Goal: Task Accomplishment & Management: Manage account settings

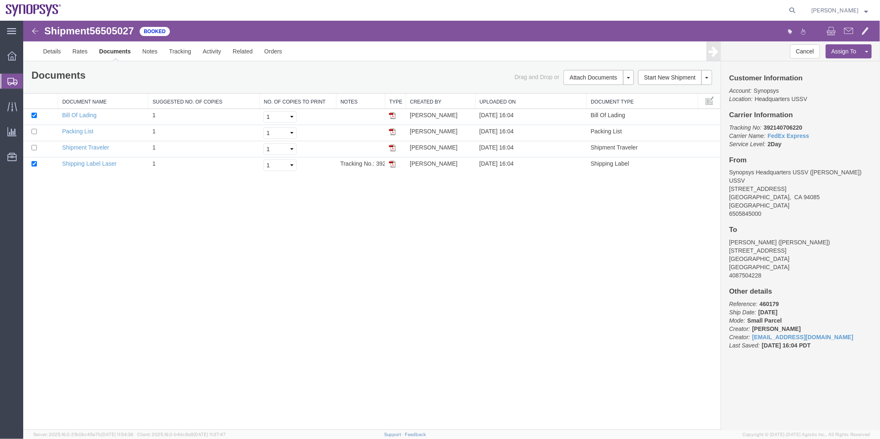
click at [0, 0] on span "Shipment Manager" at bounding box center [0, 0] width 0 height 0
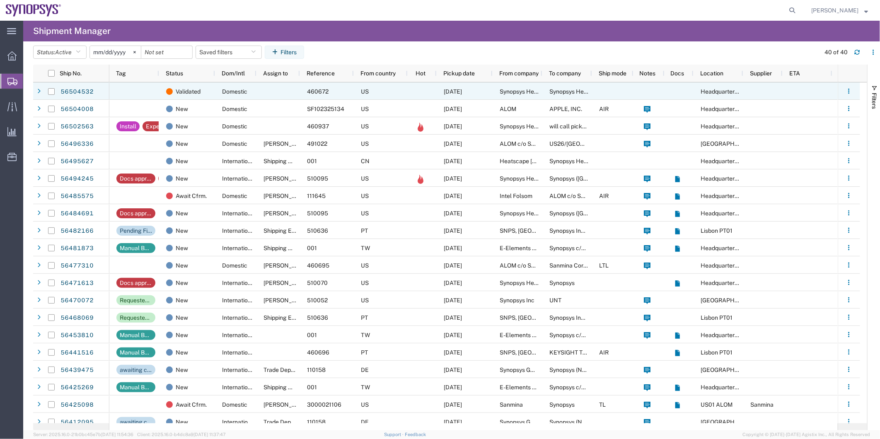
click at [155, 91] on div at bounding box center [134, 90] width 50 height 17
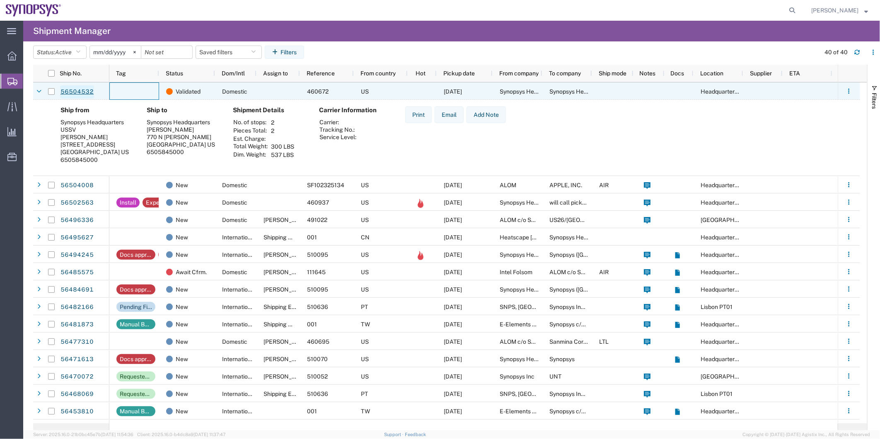
click at [81, 93] on link "56504532" at bounding box center [77, 91] width 34 height 13
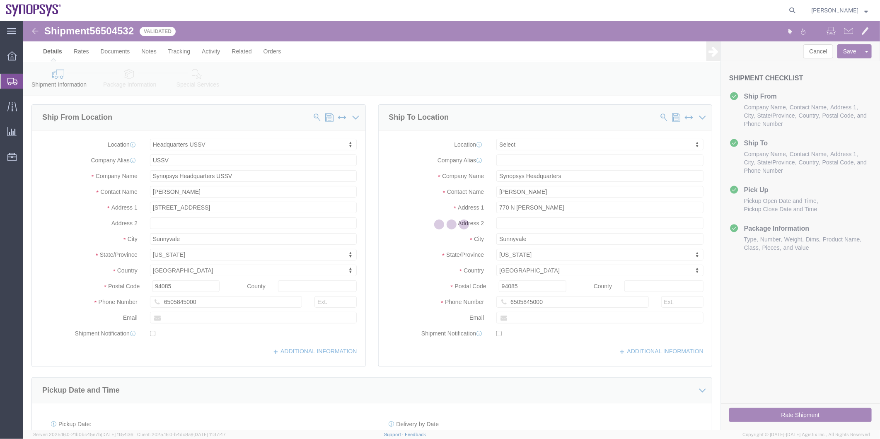
select select "63204"
select select
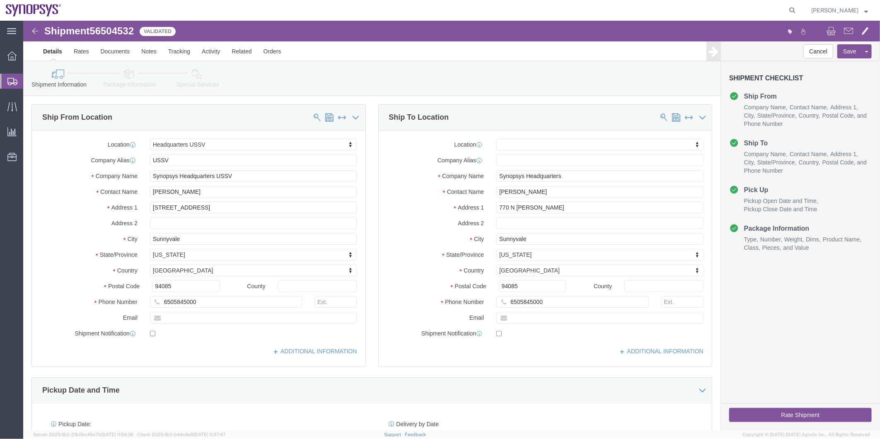
click icon
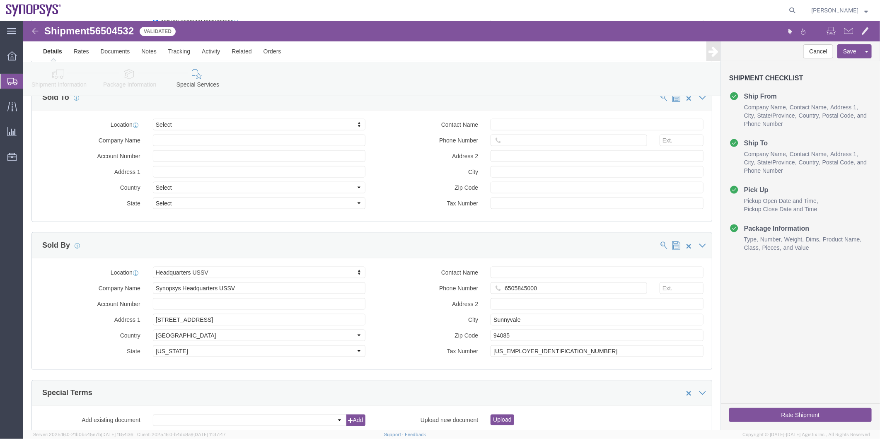
scroll to position [783, 0]
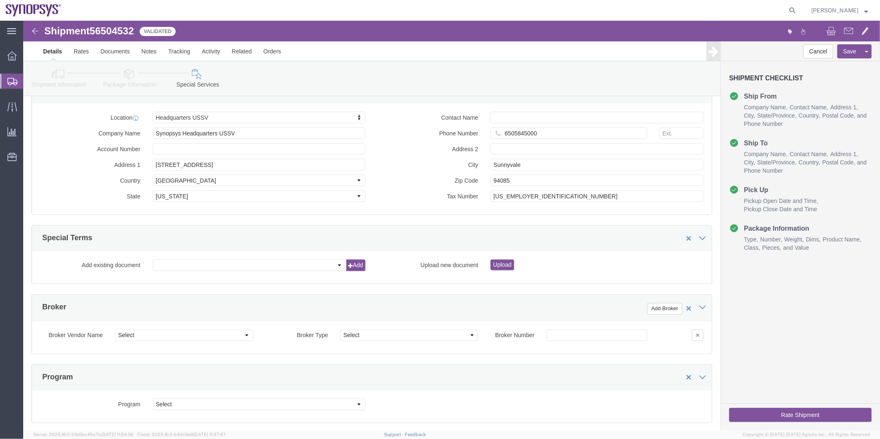
click button "Rate Shipment"
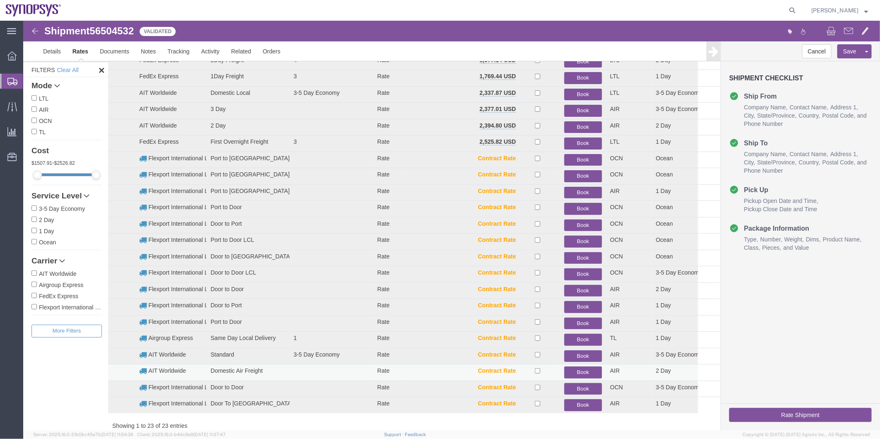
scroll to position [74, 0]
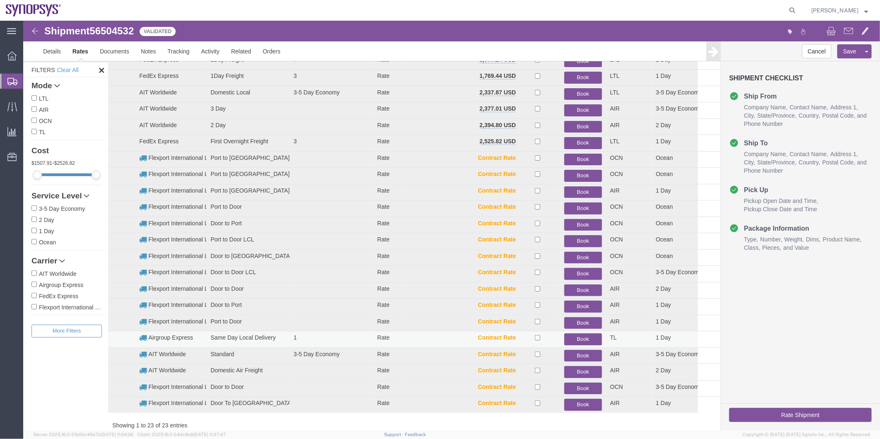
click at [573, 338] on button "Book" at bounding box center [582, 339] width 37 height 12
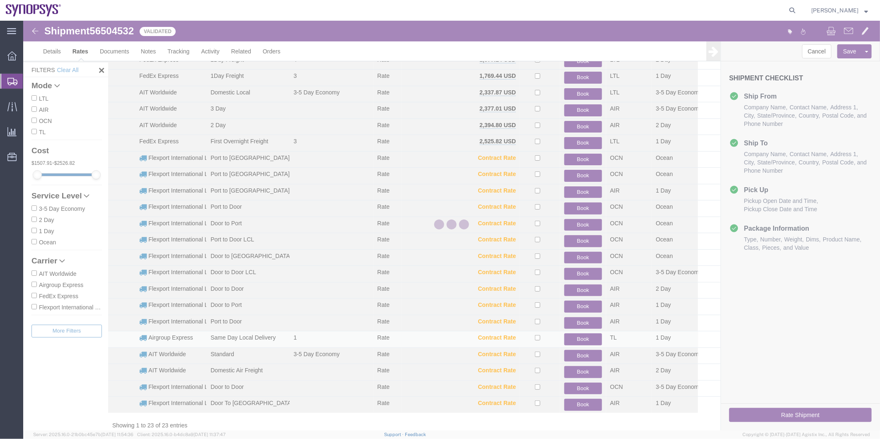
scroll to position [0, 0]
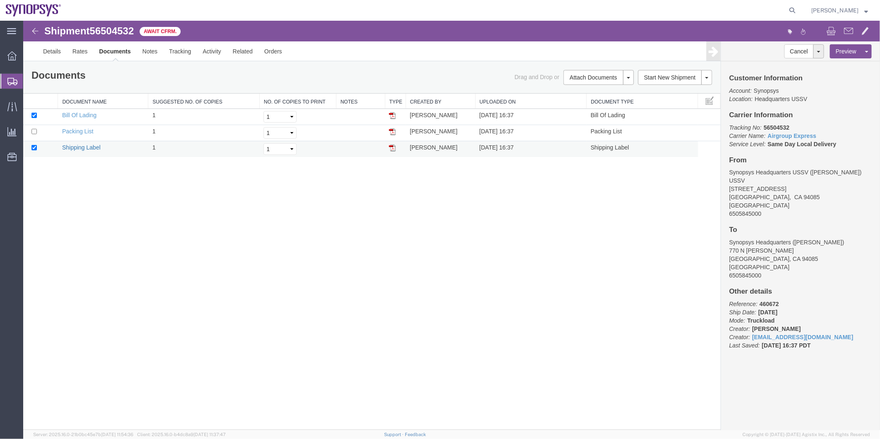
click at [79, 145] on link "Shipping Label" at bounding box center [81, 147] width 39 height 7
click at [806, 51] on button "Cancel" at bounding box center [799, 51] width 30 height 14
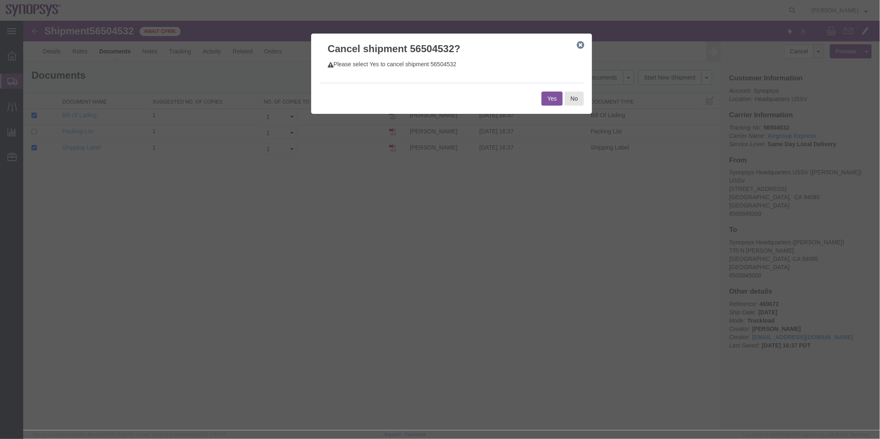
click at [547, 99] on button "Yes" at bounding box center [551, 98] width 21 height 14
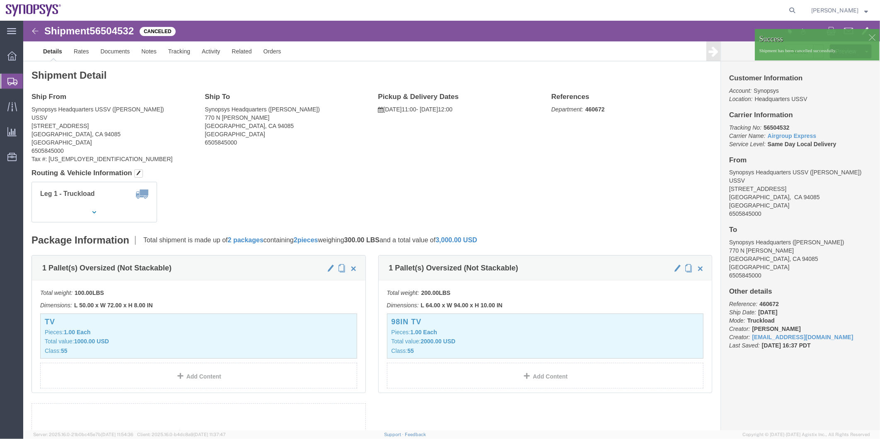
click div
click link "Clone Shipment"
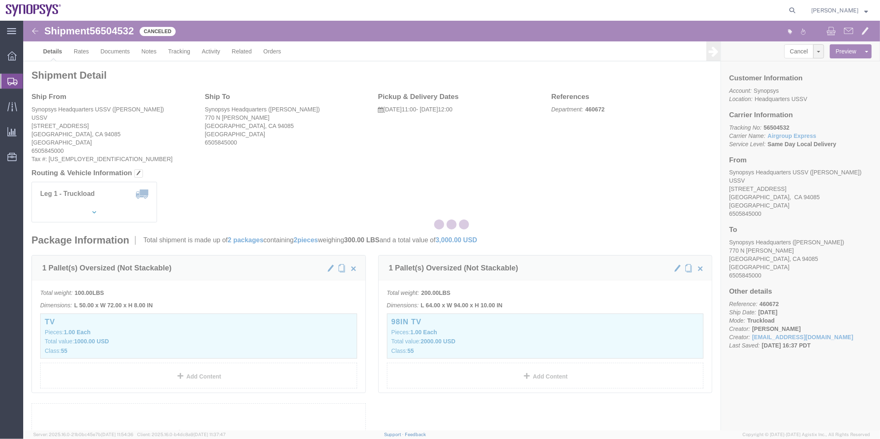
select select "63204"
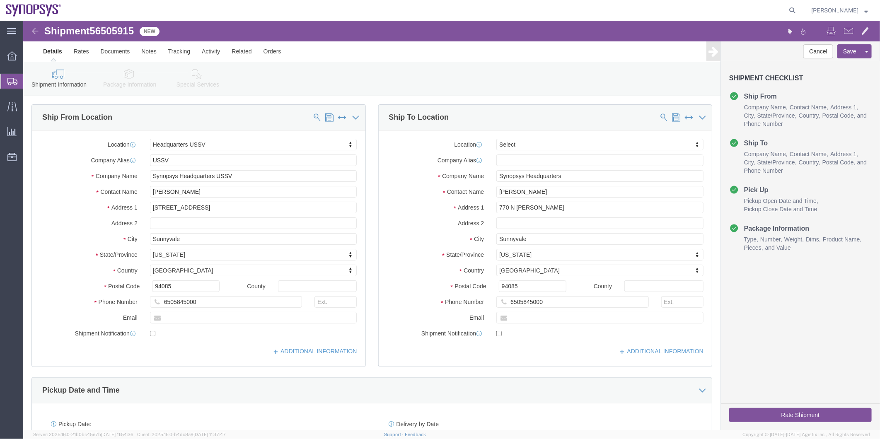
click icon
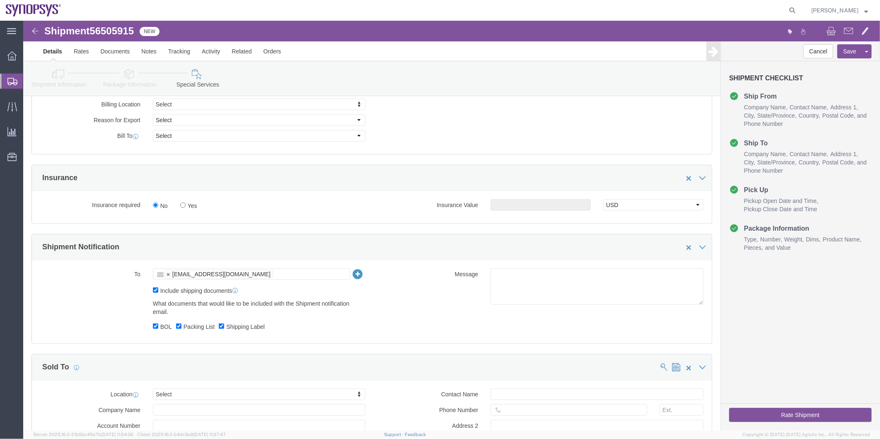
scroll to position [461, 0]
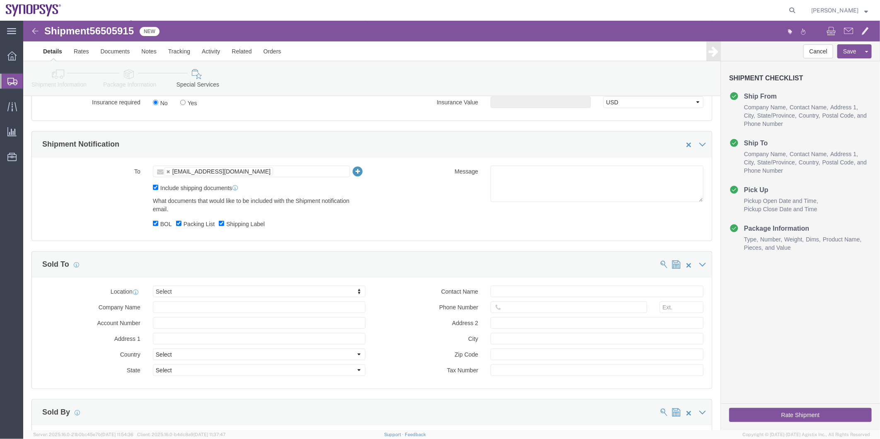
click button "Rate Shipment"
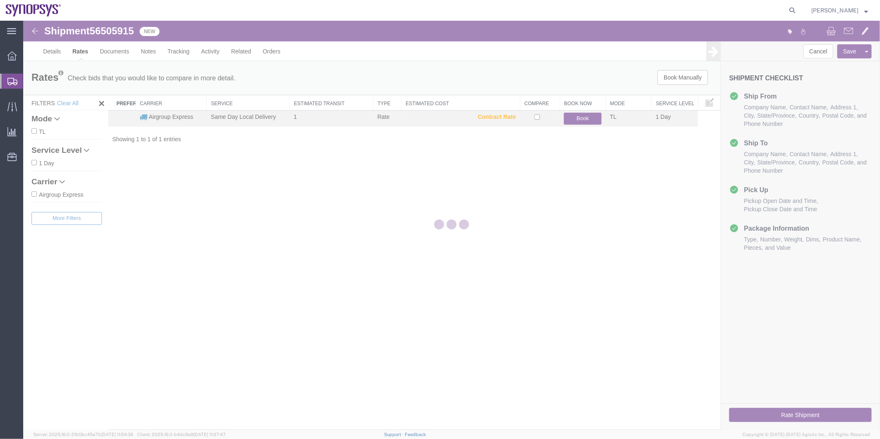
scroll to position [0, 0]
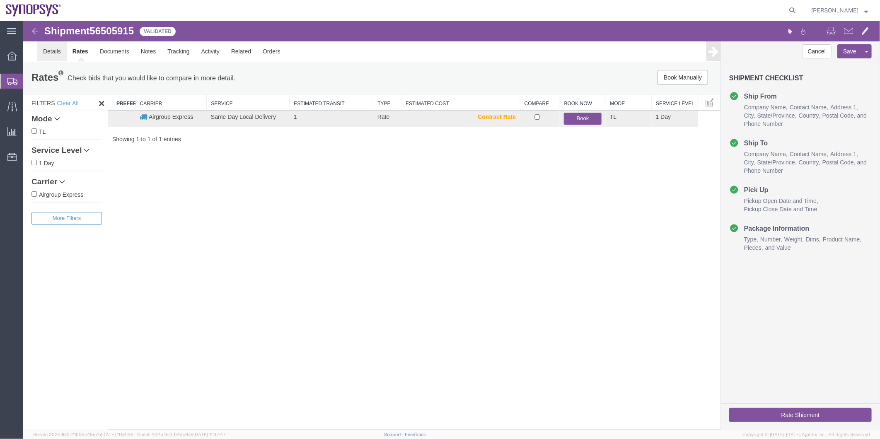
click at [46, 55] on link "Details" at bounding box center [51, 51] width 29 height 20
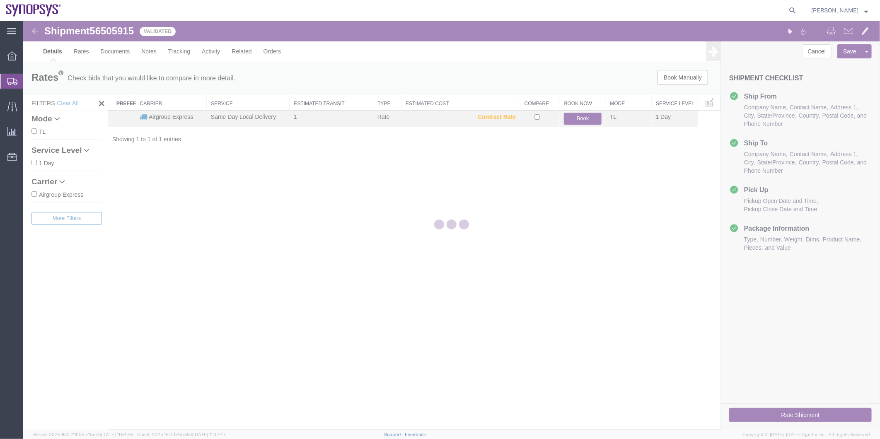
select select "63204"
